Goal: Task Accomplishment & Management: Use online tool/utility

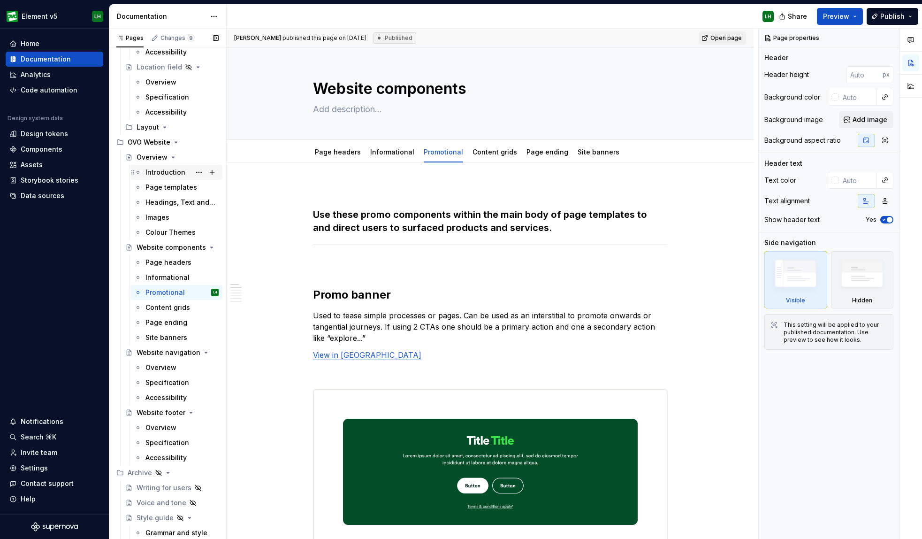
scroll to position [3240, 0]
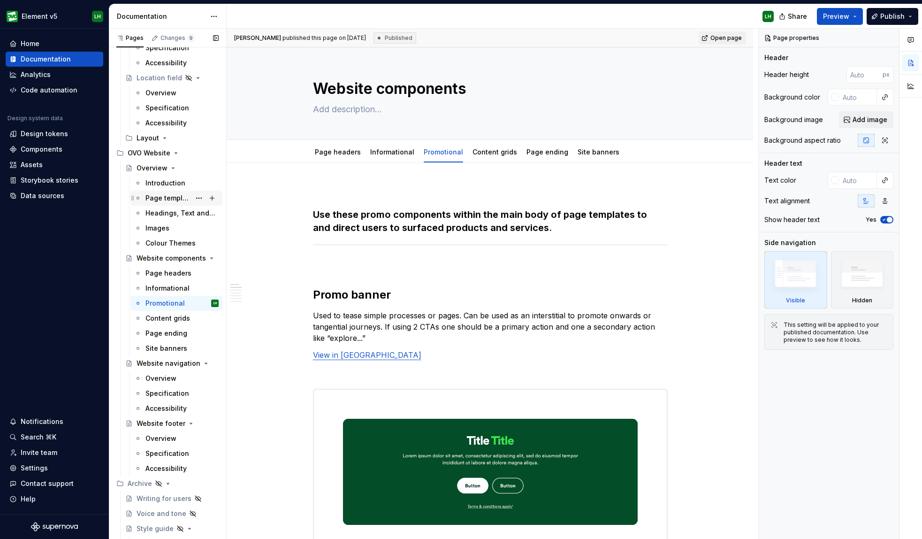
click at [159, 198] on div "Page templates" at bounding box center [167, 197] width 45 height 9
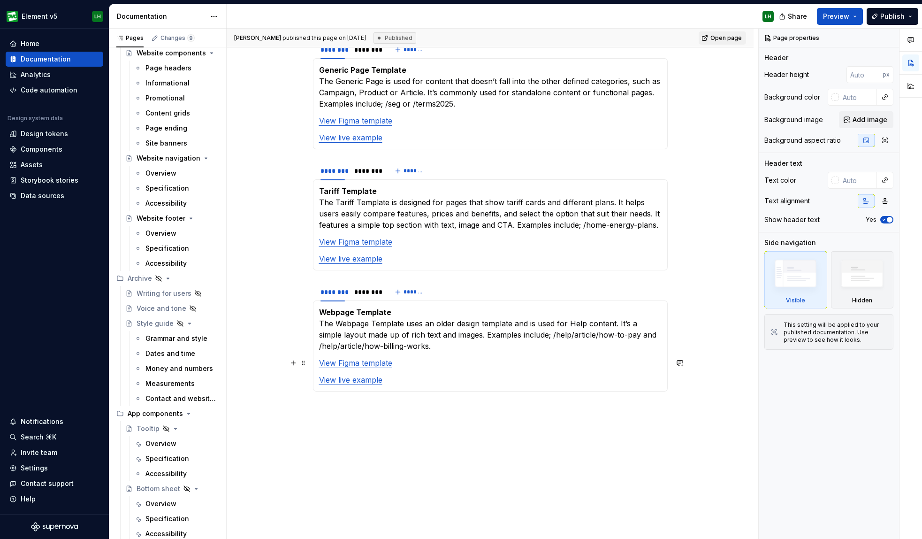
scroll to position [1012, 0]
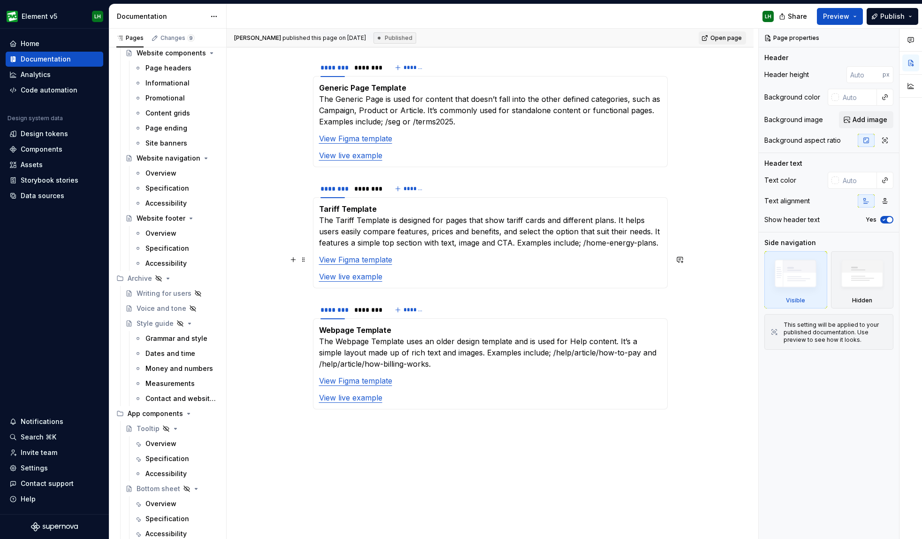
type textarea "*"
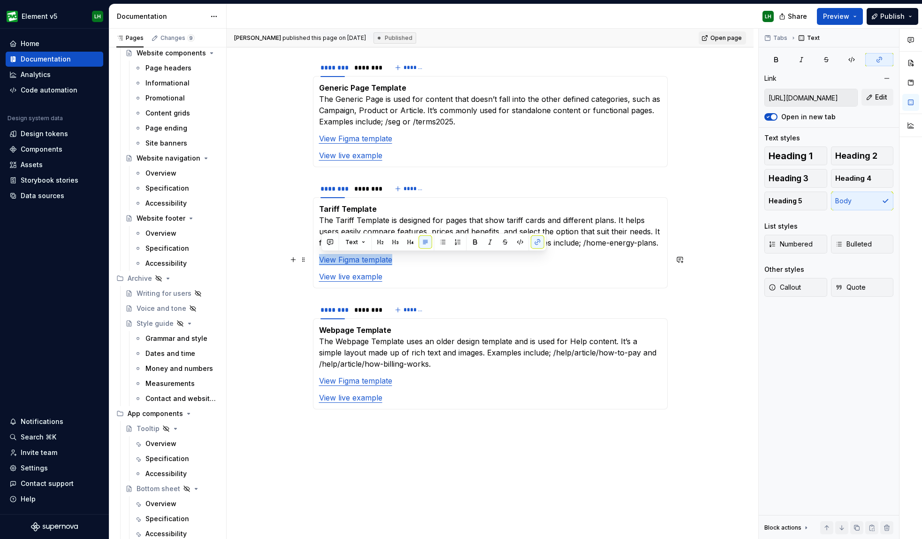
drag, startPoint x: 398, startPoint y: 261, endPoint x: 317, endPoint y: 260, distance: 81.2
click at [317, 260] on div "Tariff Template The Tariff Template is designed for pages that show tariff card…" at bounding box center [490, 242] width 355 height 91
click at [540, 244] on button "button" at bounding box center [537, 242] width 13 height 13
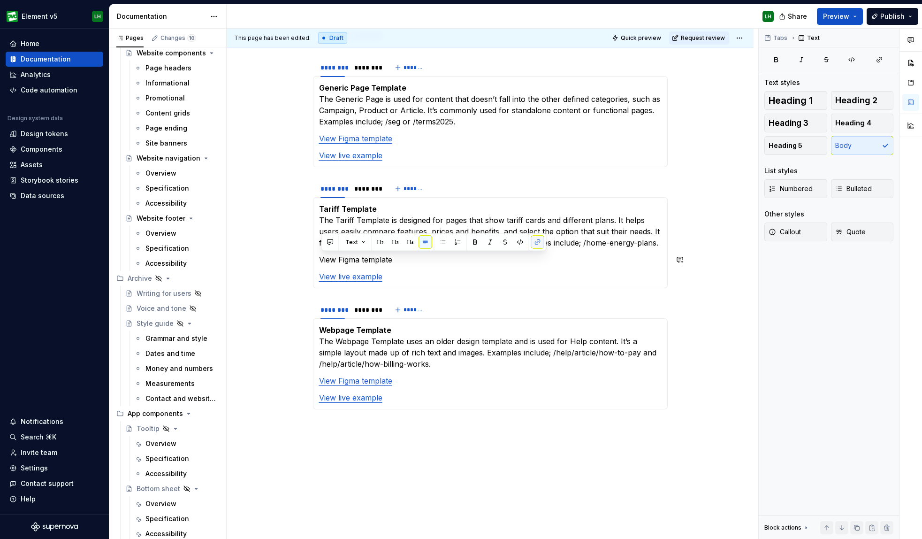
click at [539, 243] on button "button" at bounding box center [537, 242] width 13 height 13
click at [539, 245] on button "button" at bounding box center [537, 242] width 13 height 13
click at [437, 266] on section-item-column "Tariff Template The Tariff Template is designed for pages that show tariff card…" at bounding box center [490, 242] width 342 height 79
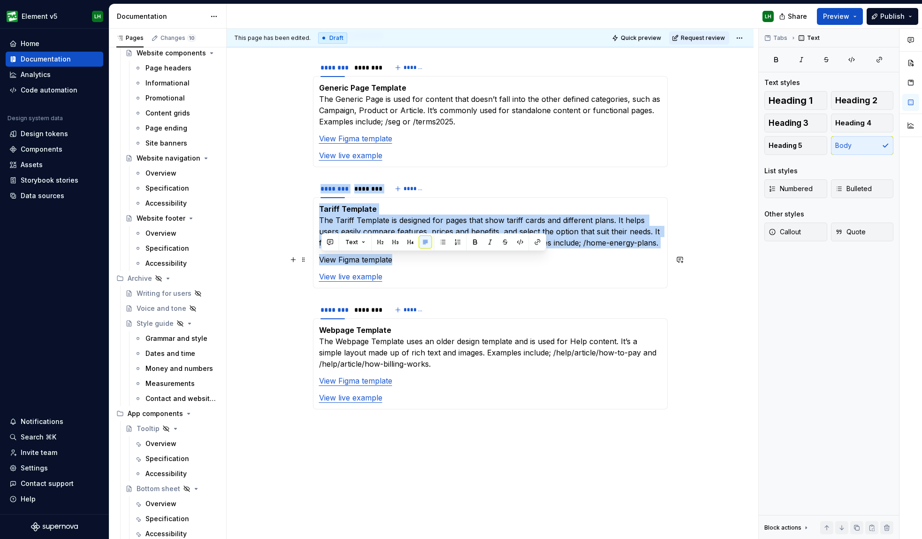
drag, startPoint x: 399, startPoint y: 257, endPoint x: 331, endPoint y: 258, distance: 68.0
click at [314, 261] on section "******** ******** ******* Tariff Template The Tariff Template is designed for p…" at bounding box center [490, 233] width 355 height 110
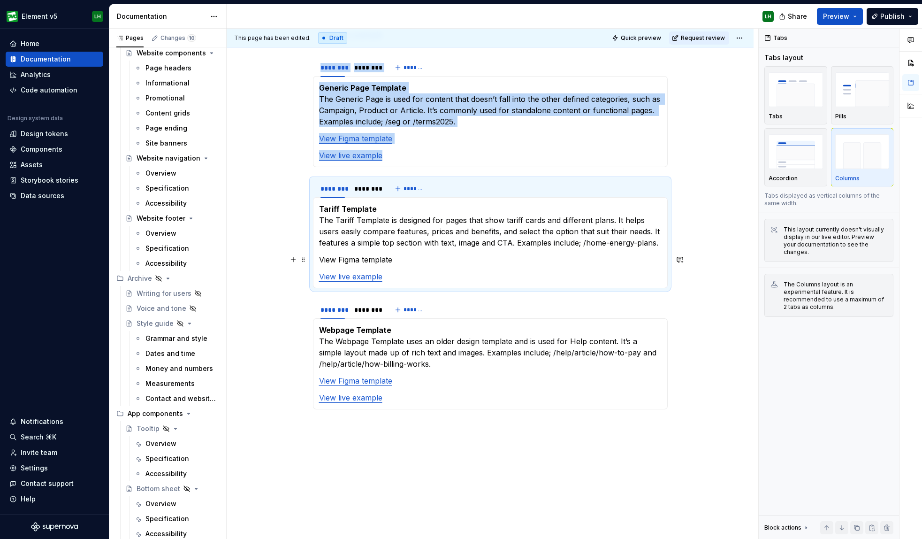
click at [363, 258] on p "View Figma template" at bounding box center [490, 259] width 342 height 11
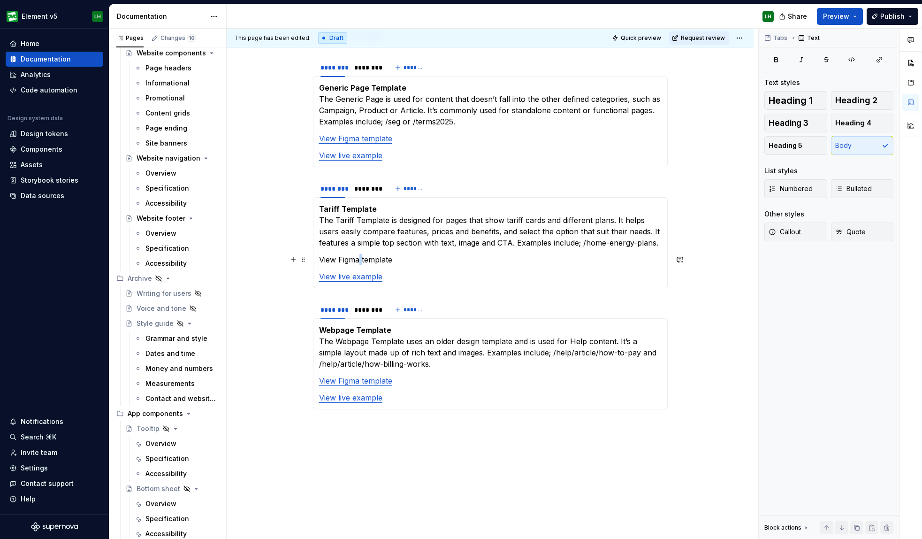
click at [363, 258] on p "View Figma template" at bounding box center [490, 259] width 342 height 11
click at [533, 240] on button "button" at bounding box center [537, 242] width 13 height 13
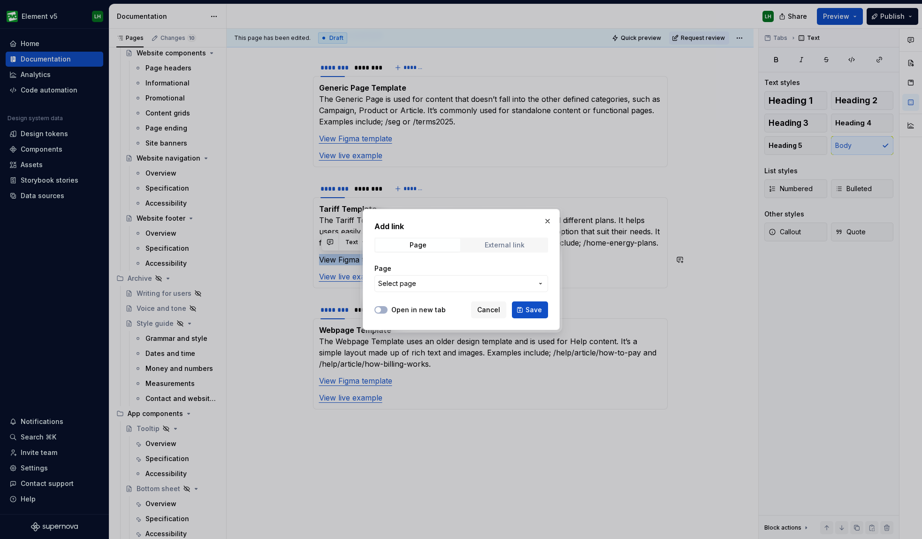
click at [502, 244] on div "External link" at bounding box center [505, 245] width 40 height 8
click at [440, 282] on input "URL" at bounding box center [461, 283] width 174 height 17
paste input "[URL][DOMAIN_NAME]"
type input "[URL][DOMAIN_NAME]"
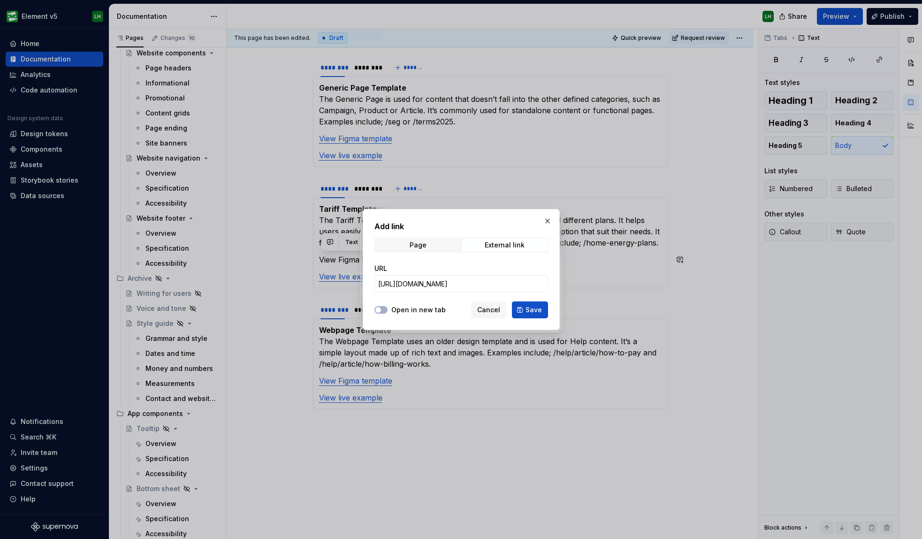
drag, startPoint x: 380, startPoint y: 311, endPoint x: 431, endPoint y: 311, distance: 51.1
click at [380, 311] on span "button" at bounding box center [378, 310] width 6 height 6
click at [535, 313] on span "Save" at bounding box center [533, 309] width 16 height 9
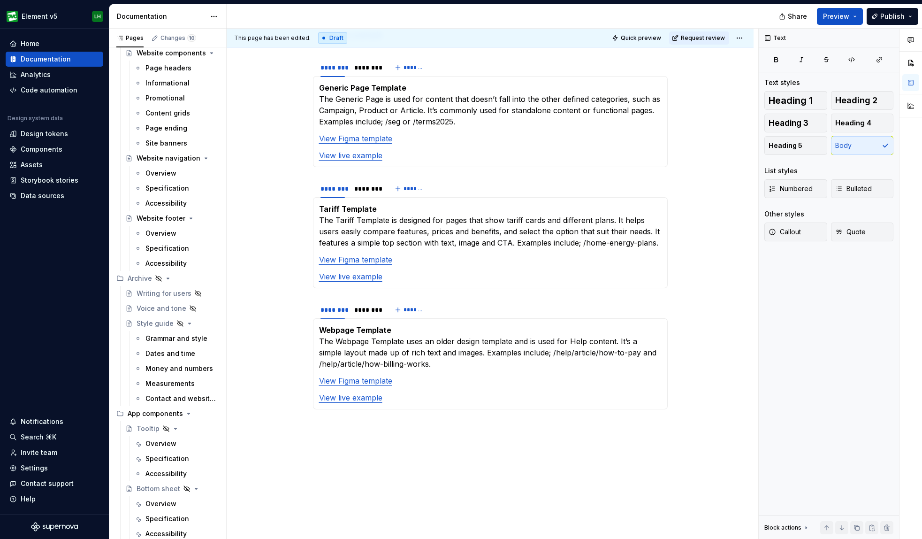
type textarea "*"
